Goal: Find specific page/section: Find specific page/section

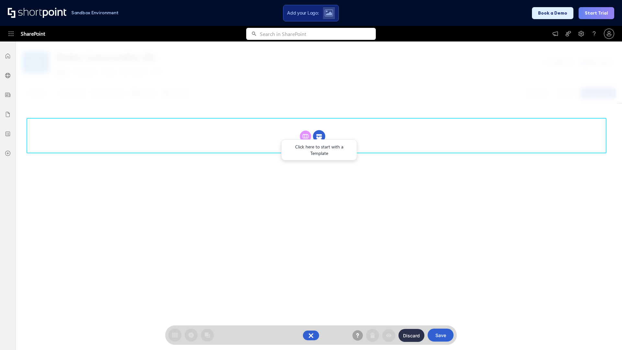
click at [319, 136] on circle at bounding box center [319, 136] width 12 height 12
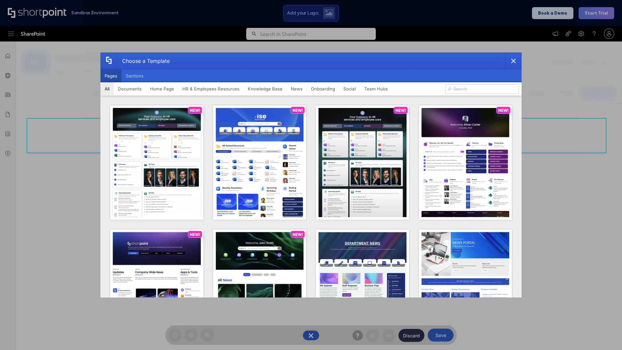
click at [111, 76] on button "Pages" at bounding box center [110, 75] width 21 height 13
type input "HR 8"
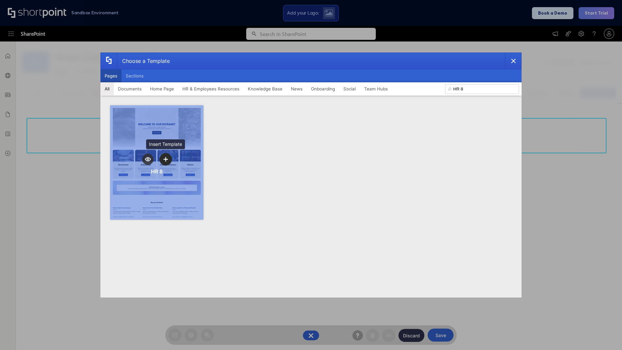
click at [166, 159] on icon "template selector" at bounding box center [165, 159] width 5 height 5
